Goal: Navigation & Orientation: Find specific page/section

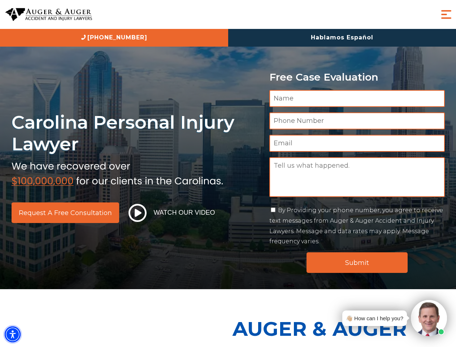
click at [13, 334] on img "Accessibility Menu" at bounding box center [13, 334] width 16 height 16
